Goal: Information Seeking & Learning: Learn about a topic

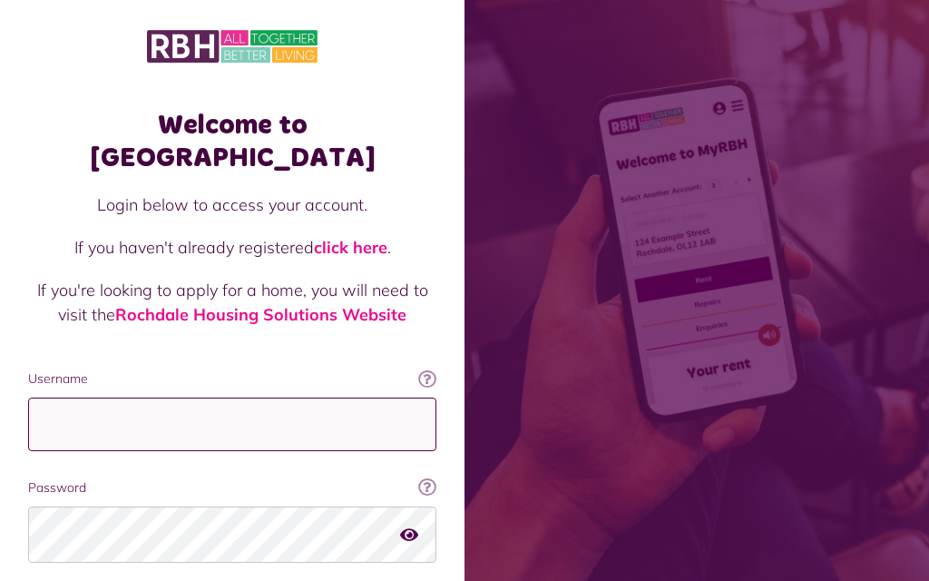
click at [84, 398] on input "Username" at bounding box center [232, 425] width 408 height 54
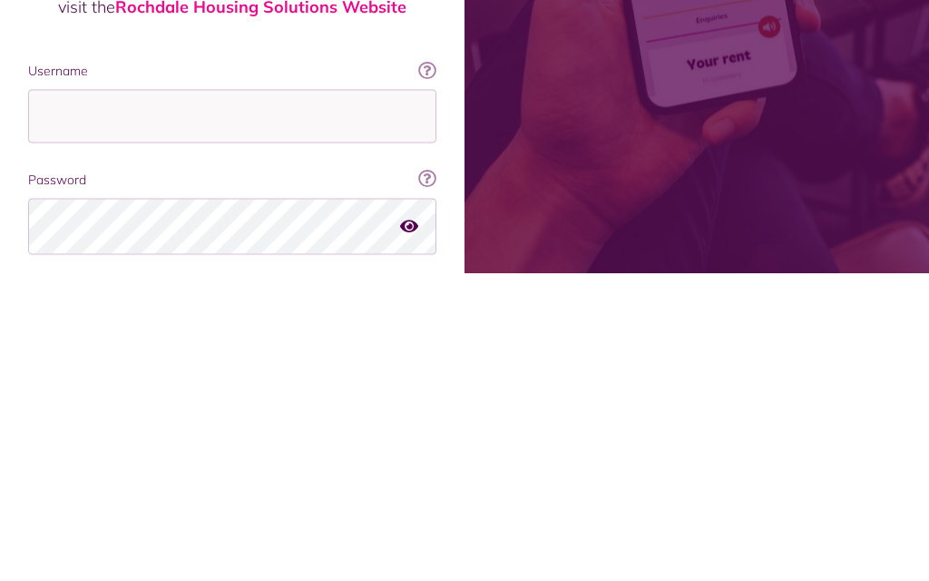
scroll to position [123, 0]
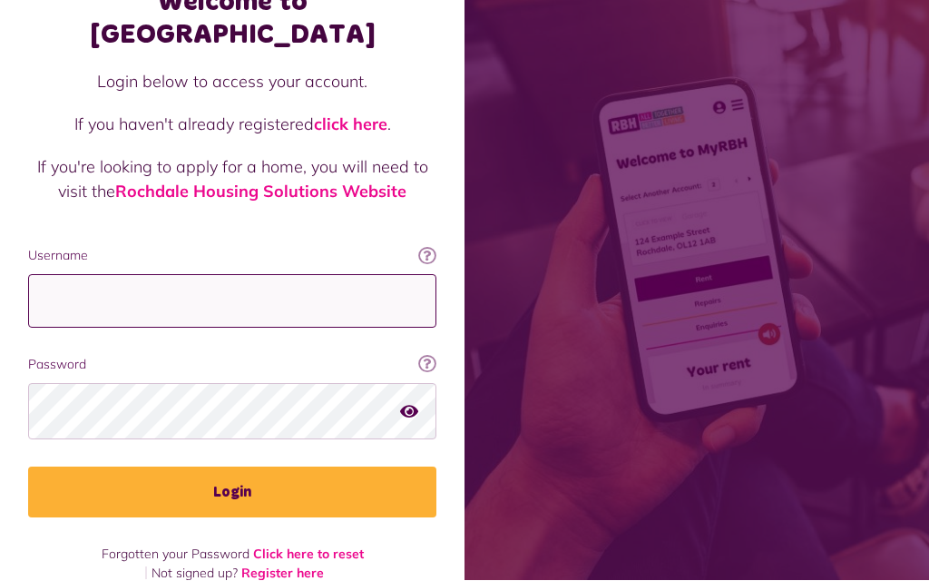
type input "**********"
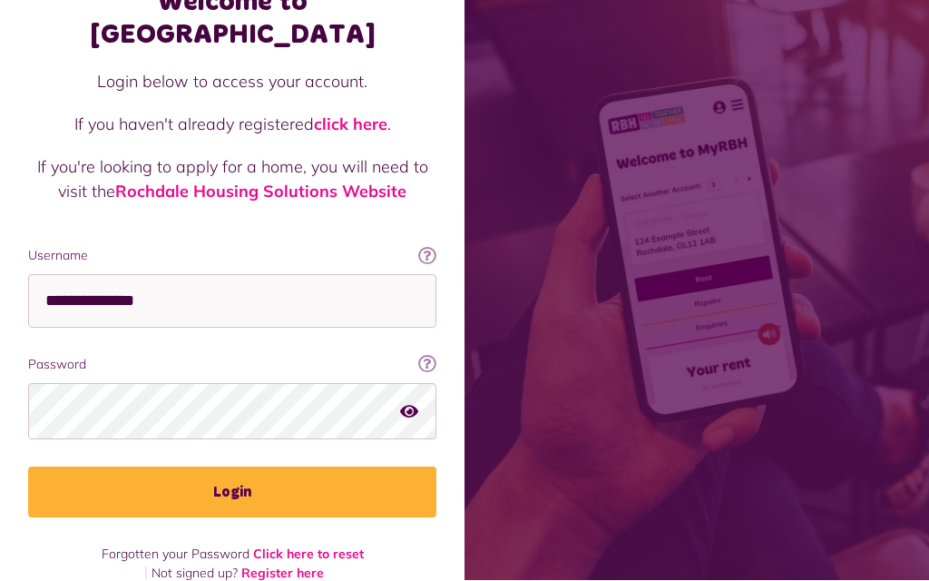
click at [239, 467] on button "Login" at bounding box center [232, 492] width 408 height 51
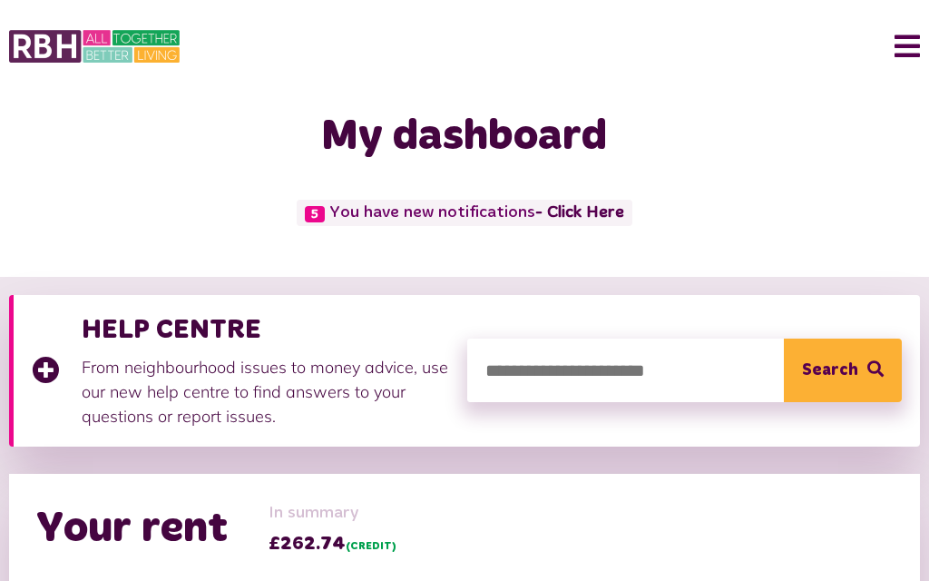
click at [590, 215] on link "- Click Here" at bounding box center [580, 213] width 89 height 16
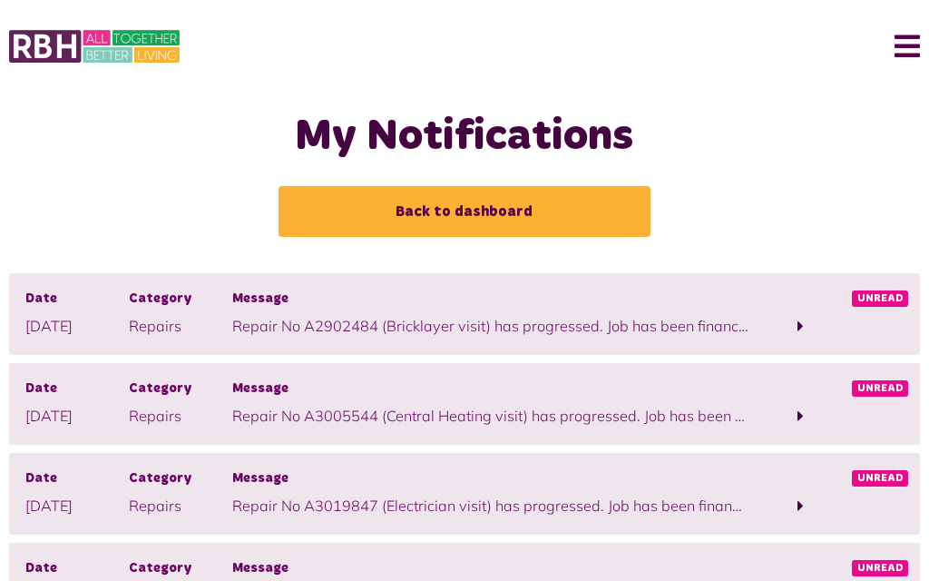
click at [800, 329] on span at bounding box center [801, 326] width 6 height 16
click at [884, 301] on span "Unread" at bounding box center [880, 298] width 56 height 16
click at [780, 324] on span at bounding box center [800, 326] width 103 height 25
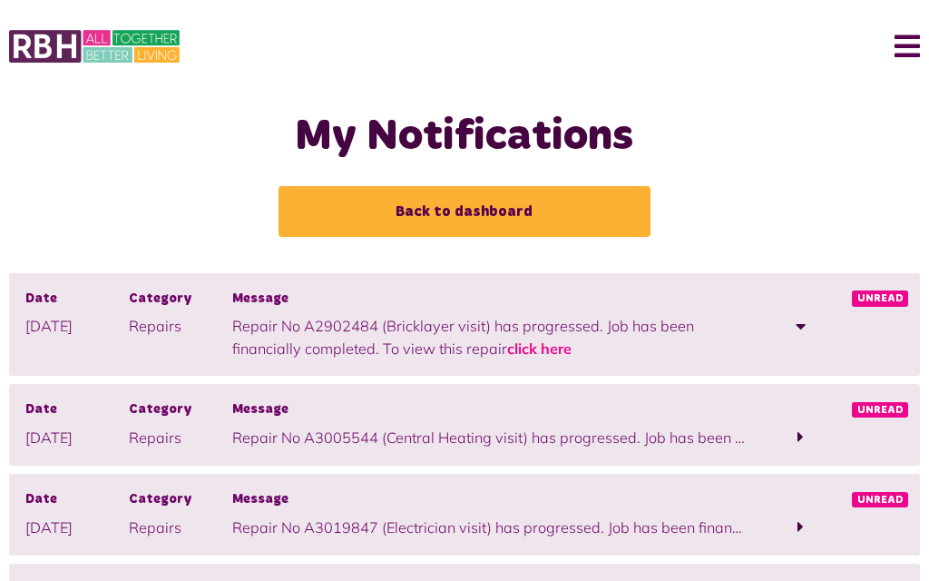
click at [462, 333] on p "Repair No A2902484 (Bricklayer visit) has progressed. Job has been financially …" at bounding box center [490, 337] width 516 height 44
click at [883, 299] on span "Unread" at bounding box center [880, 298] width 56 height 16
click at [795, 441] on span at bounding box center [800, 437] width 103 height 25
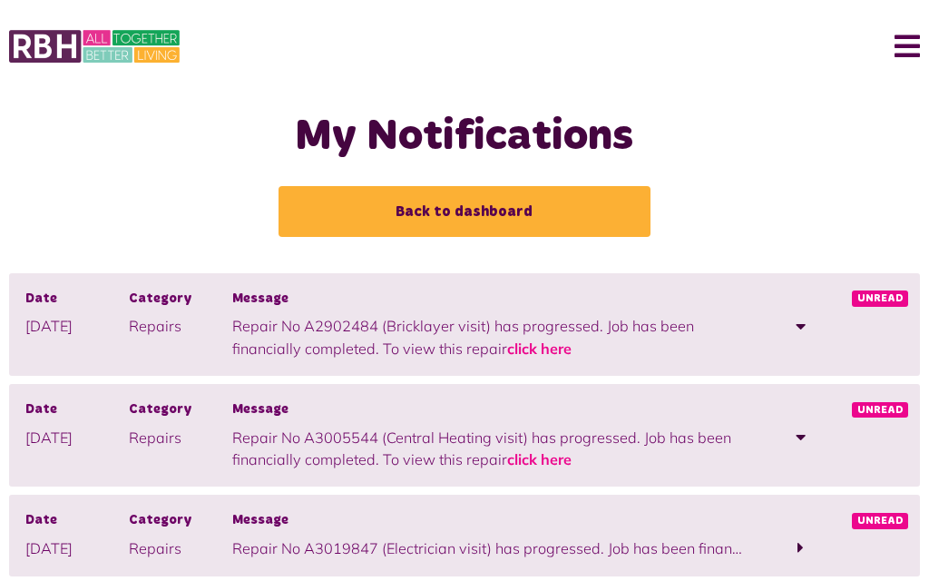
click at [801, 547] on span at bounding box center [801, 547] width 6 height 16
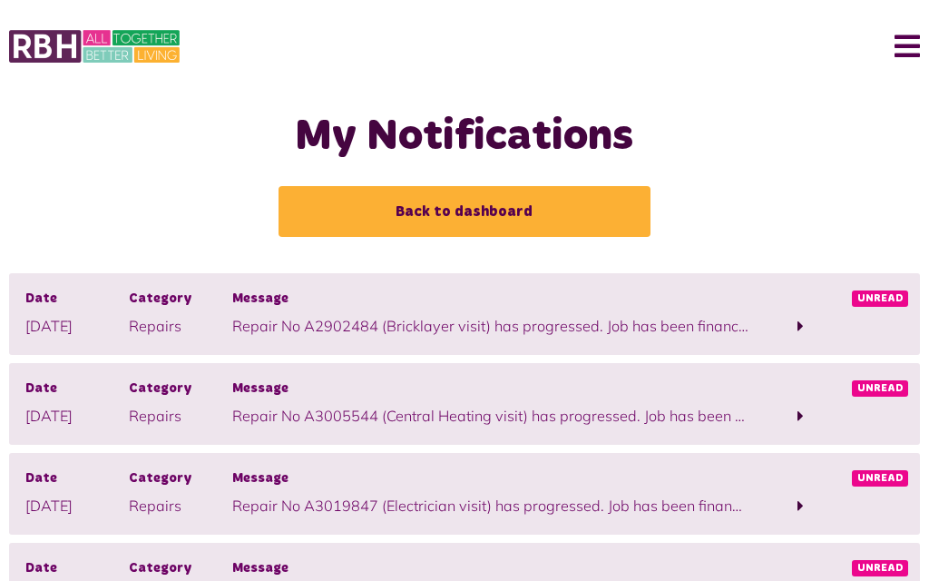
click at [806, 516] on span at bounding box center [800, 506] width 103 height 25
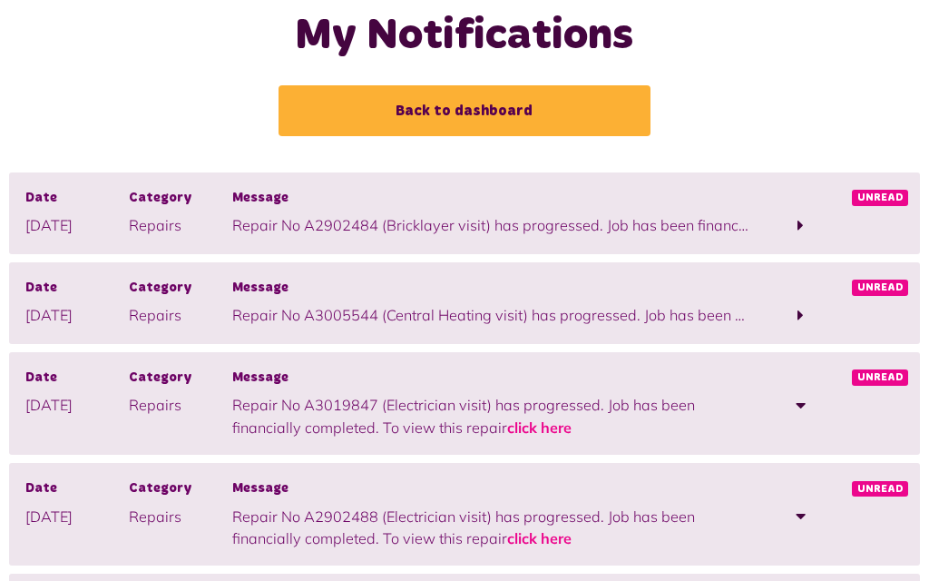
scroll to position [123, 0]
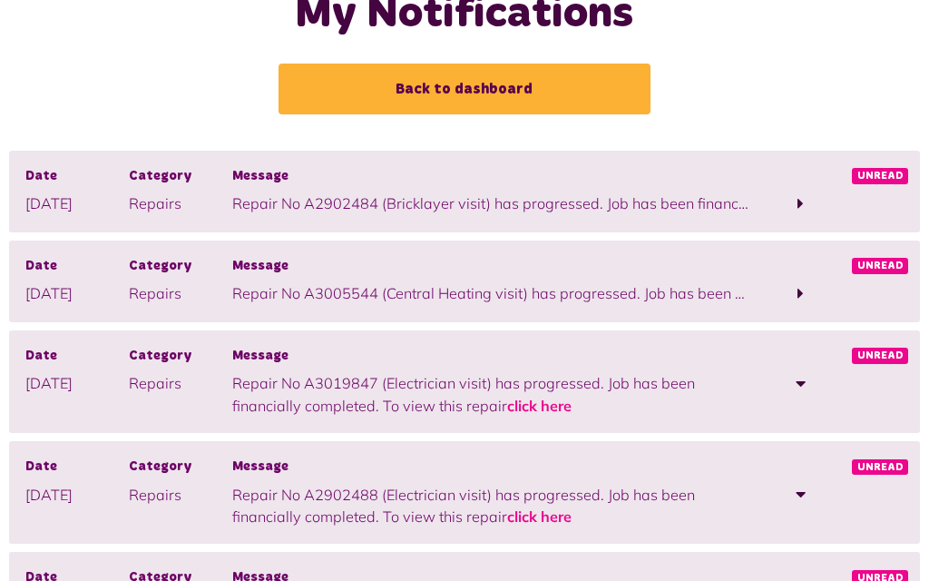
click at [804, 298] on span at bounding box center [800, 293] width 103 height 25
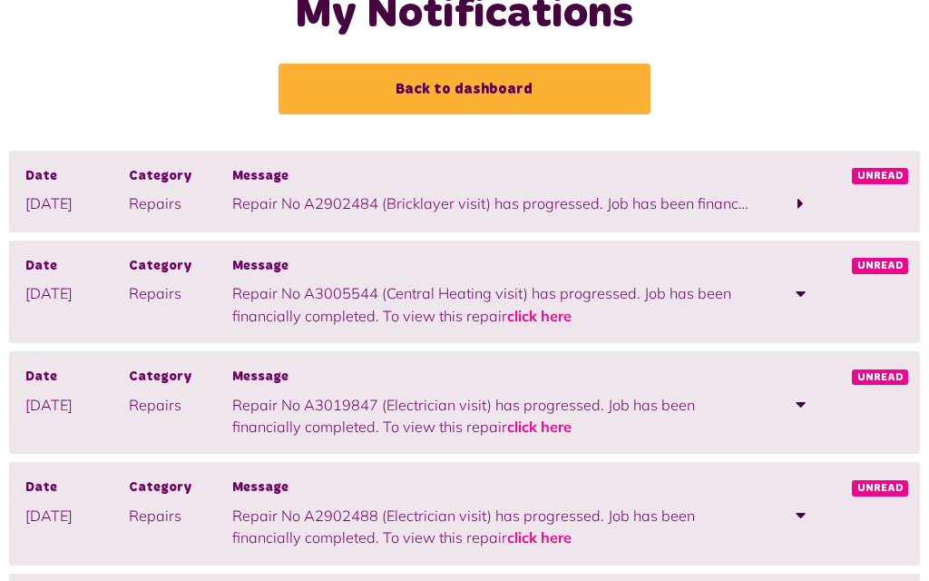
click at [808, 203] on span at bounding box center [800, 204] width 103 height 25
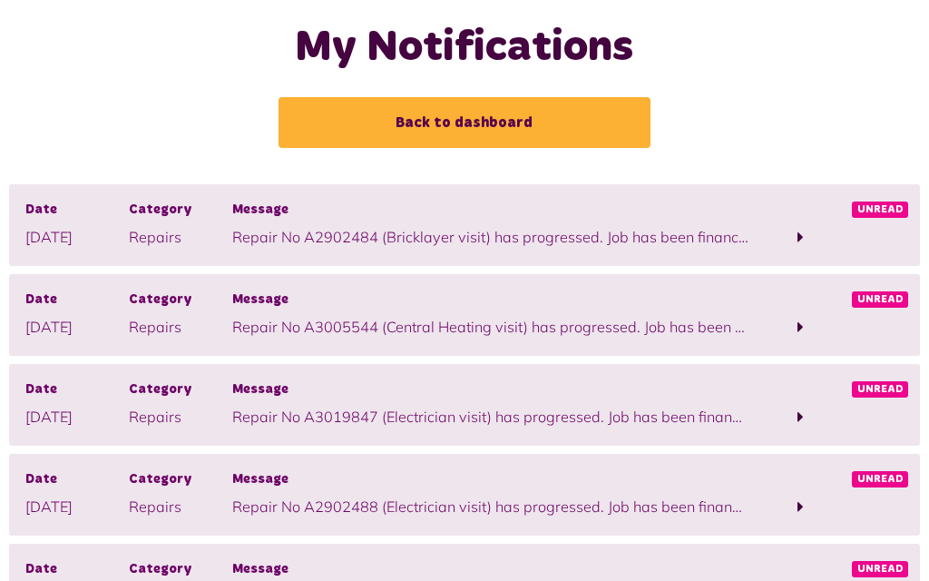
scroll to position [0, 0]
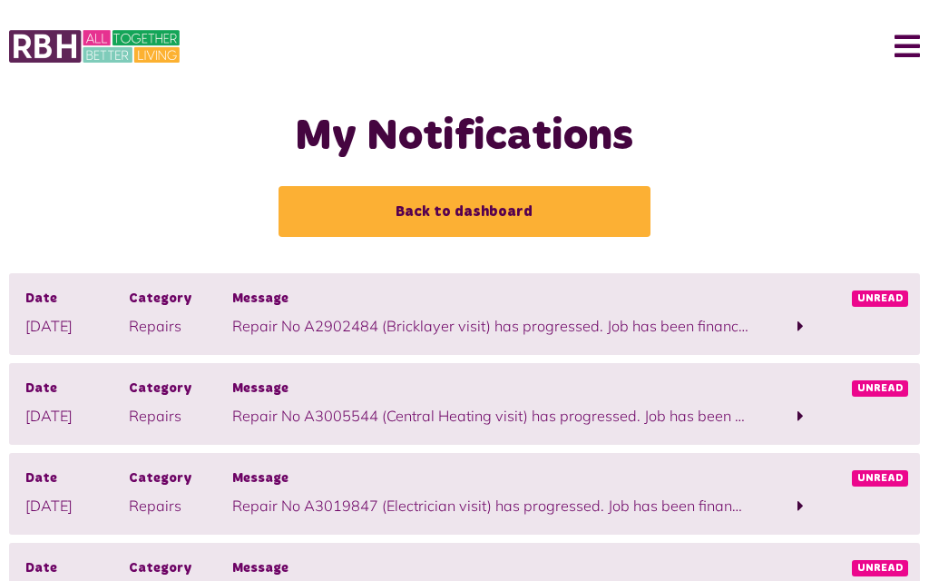
click at [502, 221] on link "Back to dashboard" at bounding box center [465, 211] width 372 height 51
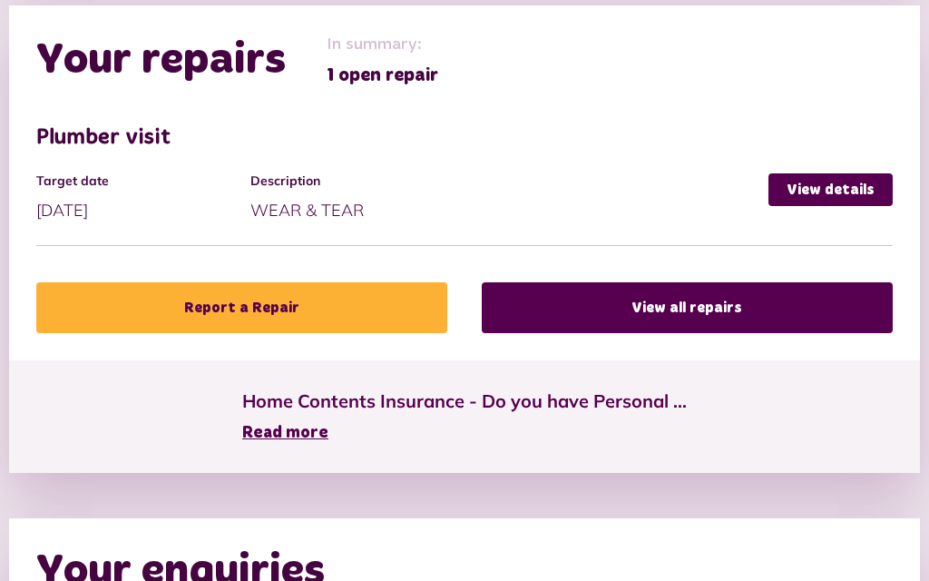
scroll to position [891, 0]
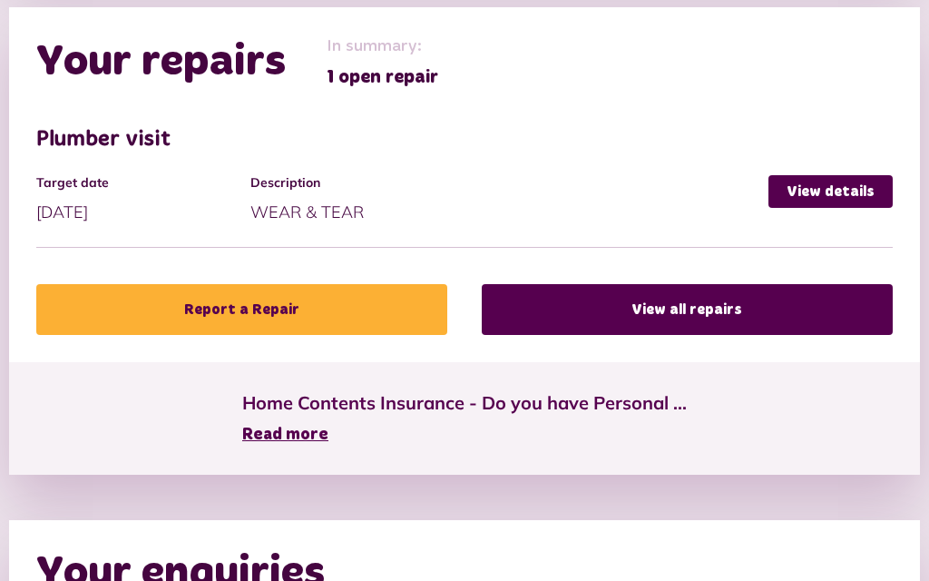
click at [815, 192] on link "View details" at bounding box center [831, 191] width 124 height 33
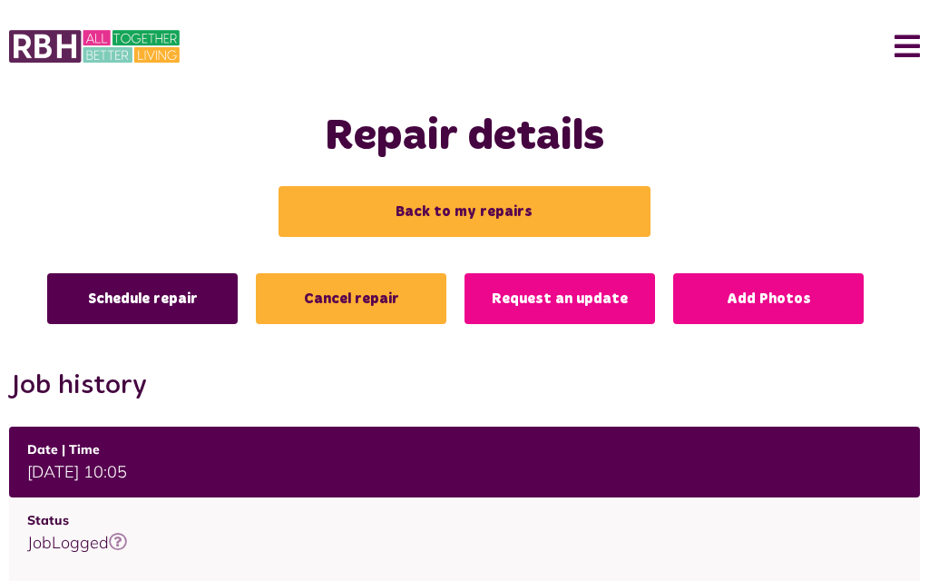
click at [911, 35] on button "Menu" at bounding box center [900, 46] width 39 height 56
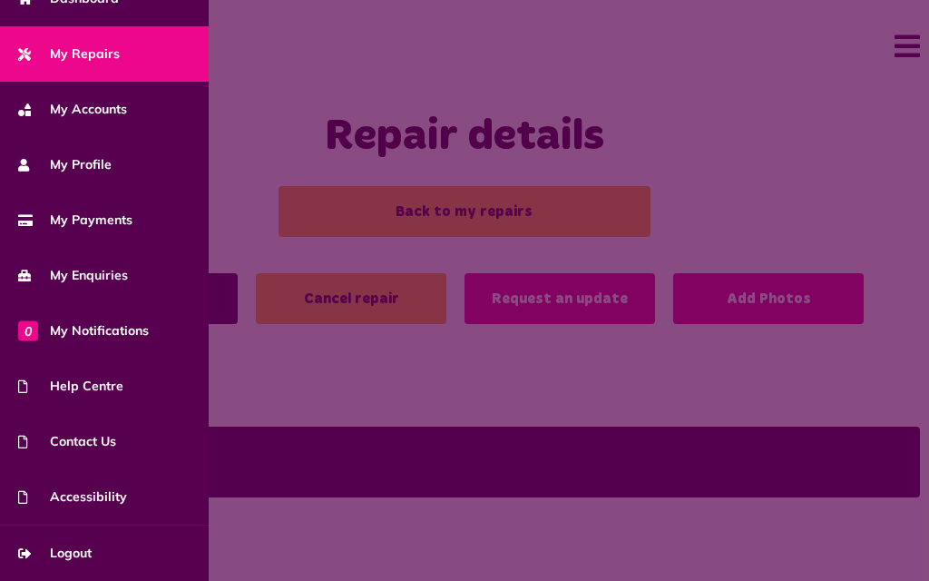
scroll to position [139, 0]
click at [49, 390] on span "Help Centre" at bounding box center [70, 386] width 105 height 19
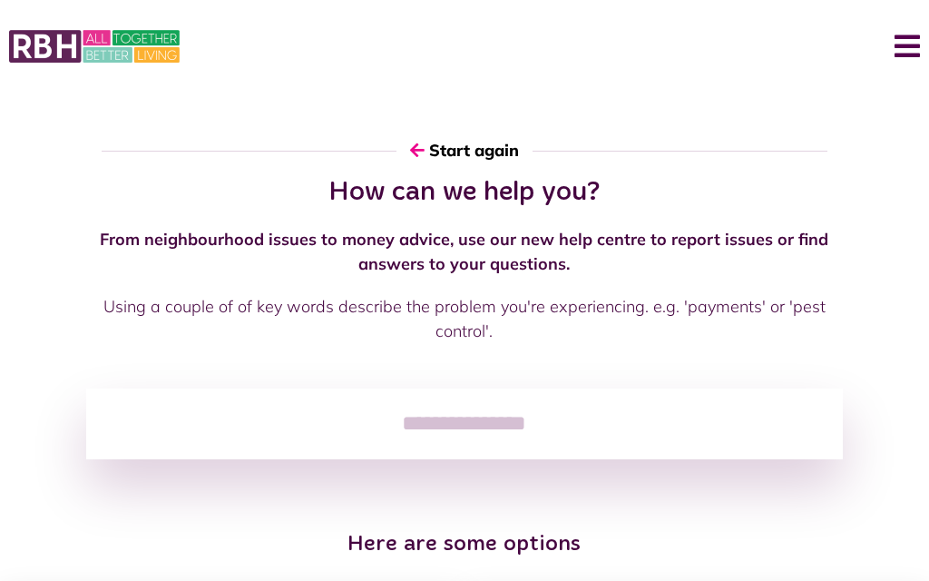
click at [438, 435] on input "search" at bounding box center [464, 423] width 756 height 71
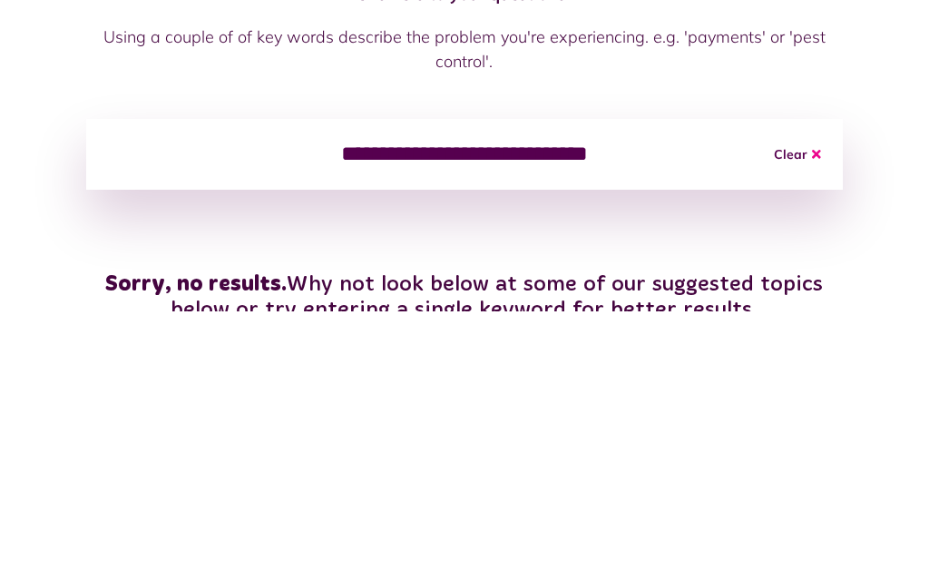
type input "**********"
